Goal: Navigation & Orientation: Find specific page/section

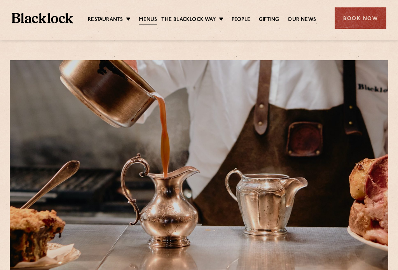
click at [152, 18] on link "Menus" at bounding box center [148, 20] width 18 height 9
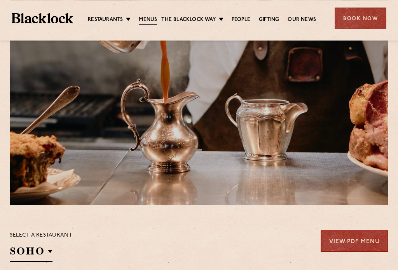
scroll to position [65, 0]
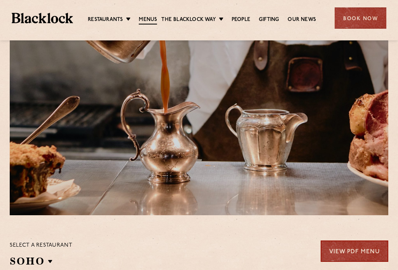
click at [44, 264] on h2 "SOHO" at bounding box center [31, 263] width 43 height 17
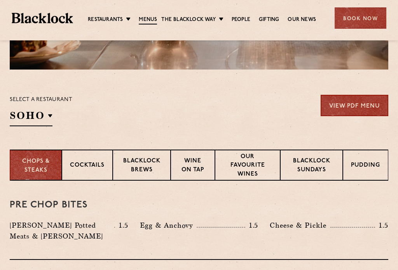
scroll to position [236, 0]
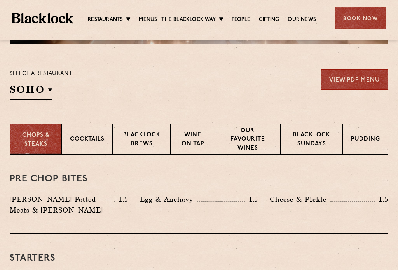
click at [49, 93] on h2 "SOHO" at bounding box center [31, 91] width 43 height 17
click at [111, 85] on div "Select a restaurant SOHO Soho Birmingham City Shoreditch Covent Garden Canary W…" at bounding box center [199, 84] width 379 height 31
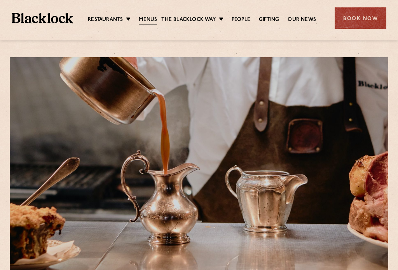
scroll to position [0, 0]
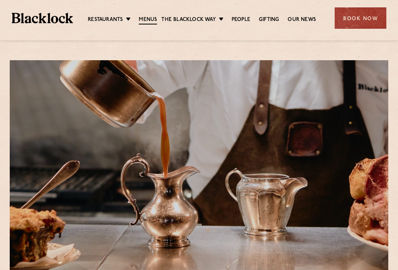
click at [147, 17] on link "Menus" at bounding box center [148, 20] width 18 height 9
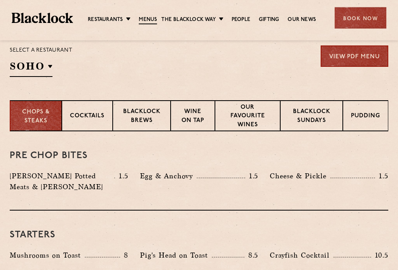
scroll to position [260, 0]
click at [194, 117] on p "Wine on Tap" at bounding box center [193, 117] width 28 height 18
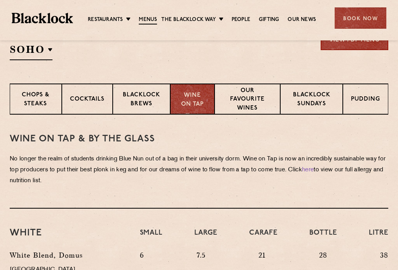
scroll to position [273, 0]
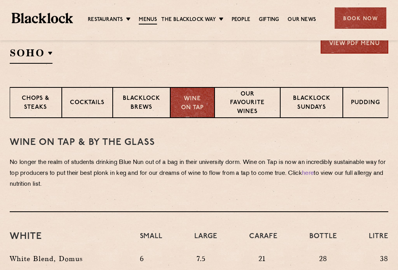
click at [135, 100] on p "Blacklock Brews" at bounding box center [142, 103] width 42 height 18
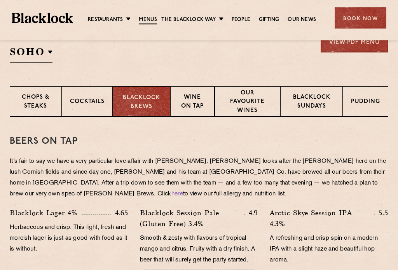
scroll to position [274, 0]
click at [87, 102] on p "Cocktails" at bounding box center [87, 103] width 35 height 10
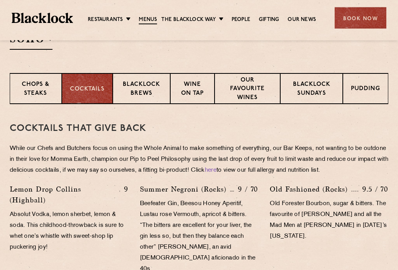
scroll to position [287, 0]
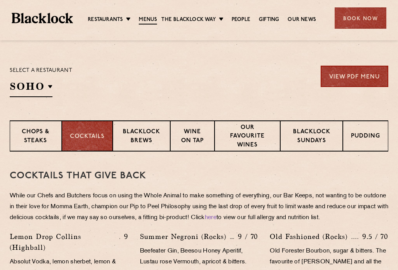
click at [138, 133] on p "Blacklock Brews" at bounding box center [142, 137] width 42 height 18
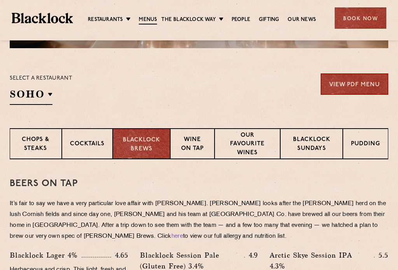
scroll to position [234, 0]
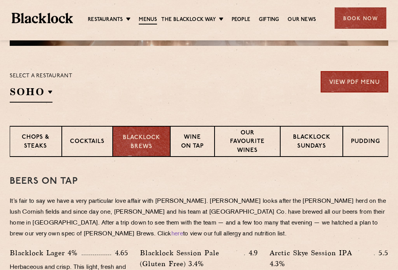
click at [351, 169] on div "Beers on tap It’s fair to say we have a very particular love affair with Cornwa…" at bounding box center [199, 266] width 379 height 218
click at [252, 140] on p "Our favourite wines" at bounding box center [247, 142] width 49 height 27
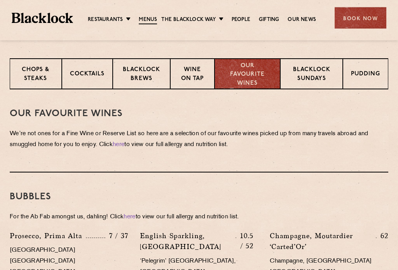
scroll to position [305, 0]
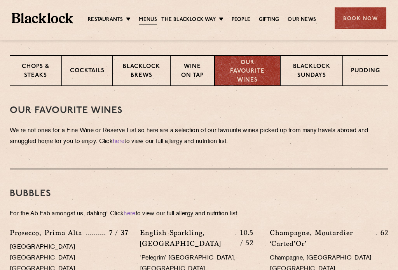
click at [310, 66] on p "Blacklock Sundays" at bounding box center [311, 72] width 46 height 18
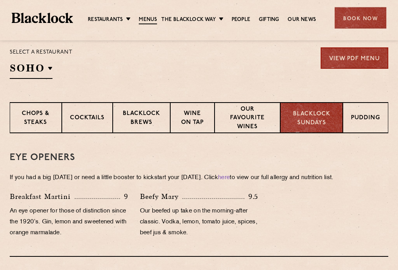
scroll to position [258, 0]
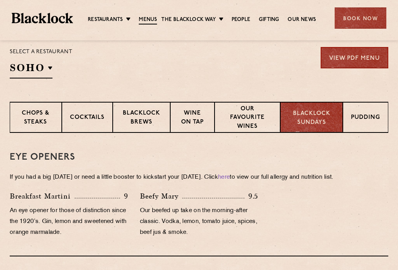
click at [368, 114] on p "Pudding" at bounding box center [365, 118] width 29 height 10
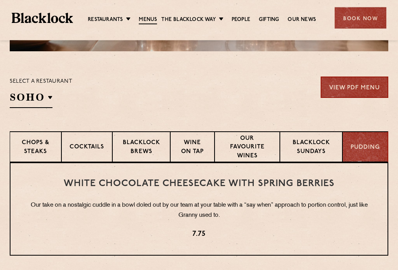
scroll to position [229, 0]
click at [36, 145] on p "Chops & Steaks" at bounding box center [35, 148] width 35 height 18
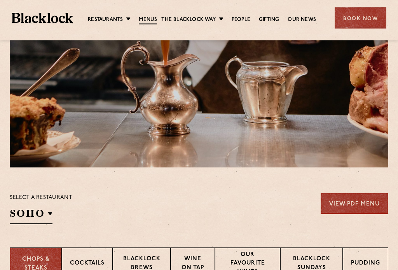
scroll to position [0, 0]
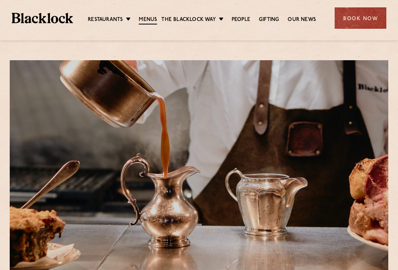
click at [239, 16] on link "People" at bounding box center [241, 20] width 19 height 8
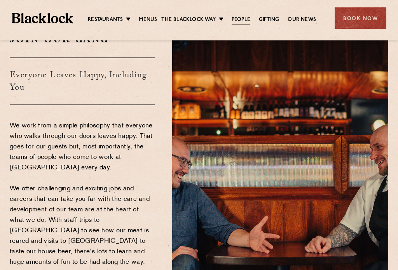
scroll to position [43, 0]
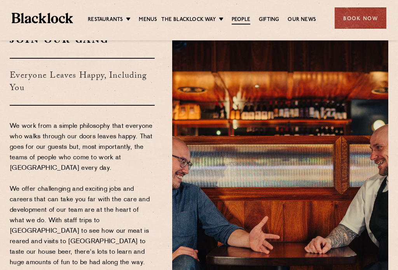
click at [103, 12] on ul "Restaurants Soho City Shoreditch Covent Garden Canary Wharf Manchester Birmingh…" at bounding box center [202, 18] width 258 height 12
click at [0, 0] on link "City" at bounding box center [0, 0] width 0 height 0
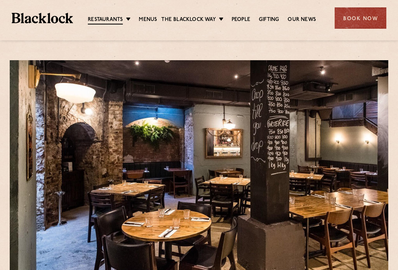
click at [0, 0] on link "Soho" at bounding box center [0, 0] width 0 height 0
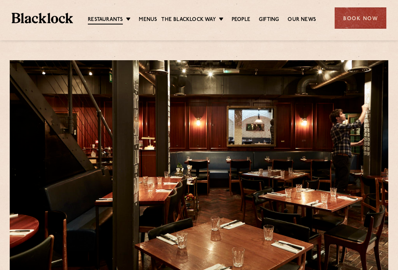
click at [0, 0] on link "Shoreditch" at bounding box center [0, 0] width 0 height 0
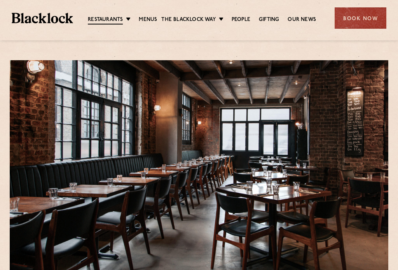
click at [0, 0] on link "[GEOGRAPHIC_DATA]" at bounding box center [0, 0] width 0 height 0
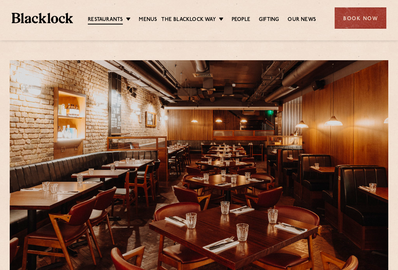
click at [0, 0] on link "Canary Wharf" at bounding box center [0, 0] width 0 height 0
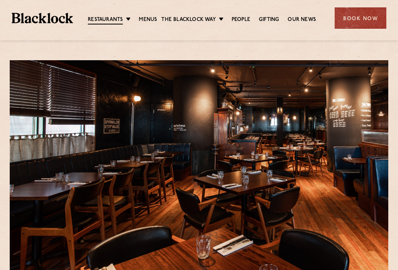
click at [0, 0] on link "[GEOGRAPHIC_DATA]" at bounding box center [0, 0] width 0 height 0
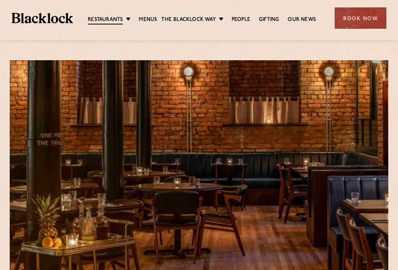
click at [0, 0] on link "[GEOGRAPHIC_DATA]" at bounding box center [0, 0] width 0 height 0
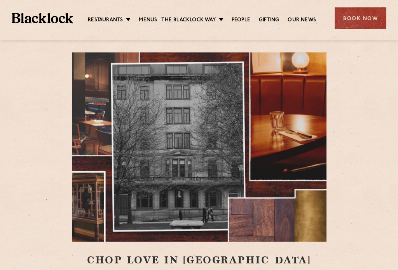
click at [123, 23] on link "Restaurants" at bounding box center [105, 20] width 35 height 8
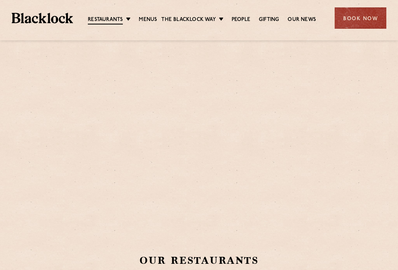
scroll to position [49, 0]
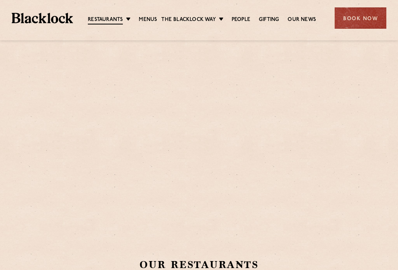
click at [0, 0] on link "Soho" at bounding box center [0, 0] width 0 height 0
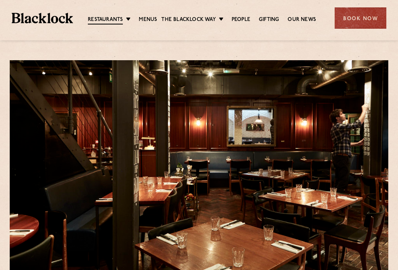
click at [0, 0] on link "Shoreditch" at bounding box center [0, 0] width 0 height 0
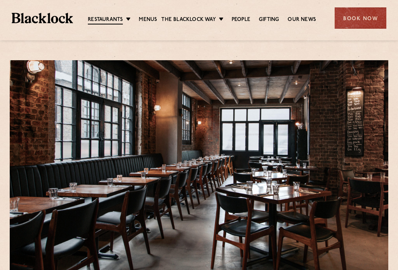
click at [0, 0] on link "City" at bounding box center [0, 0] width 0 height 0
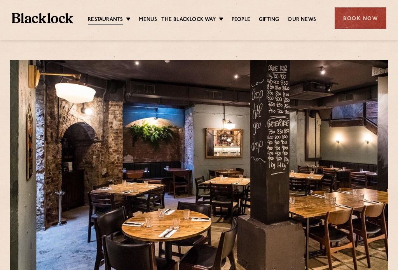
click at [0, 0] on link "Shoreditch" at bounding box center [0, 0] width 0 height 0
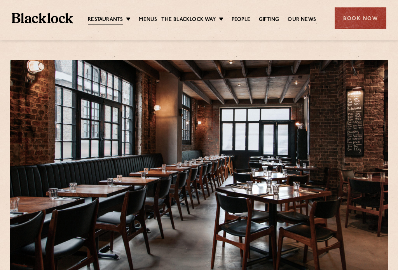
click at [0, 0] on link "Soho" at bounding box center [0, 0] width 0 height 0
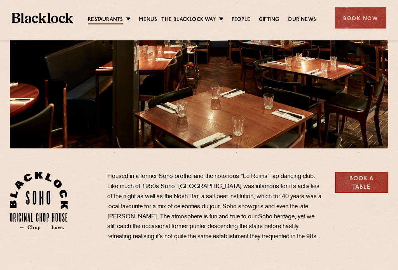
scroll to position [131, 0]
